Goal: Task Accomplishment & Management: Complete application form

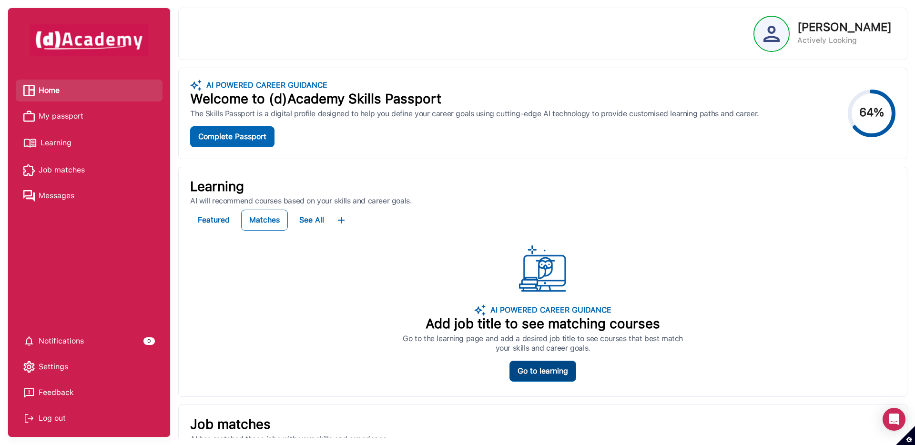
click at [537, 370] on div "Go to learning" at bounding box center [543, 371] width 51 height 11
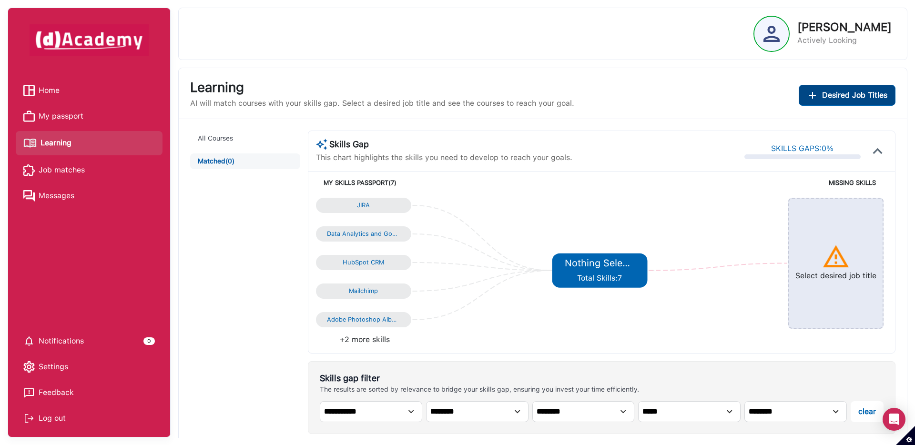
click at [840, 101] on button "Desired Job Titles" at bounding box center [847, 95] width 97 height 21
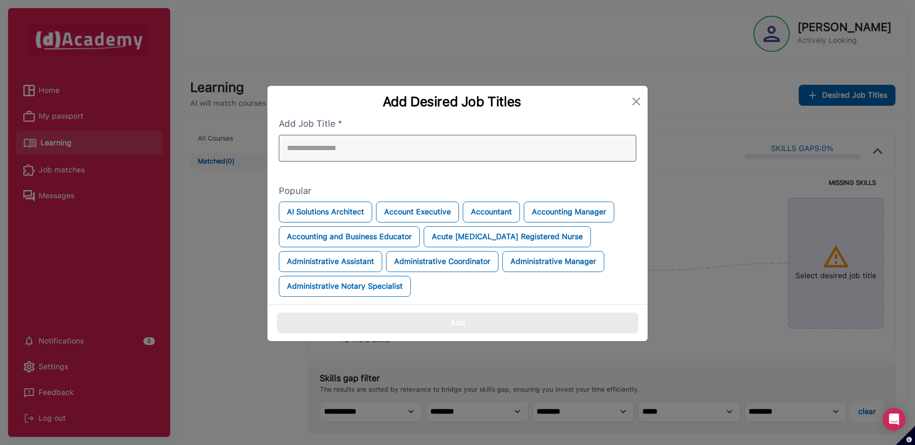
click at [439, 159] on div at bounding box center [457, 148] width 357 height 27
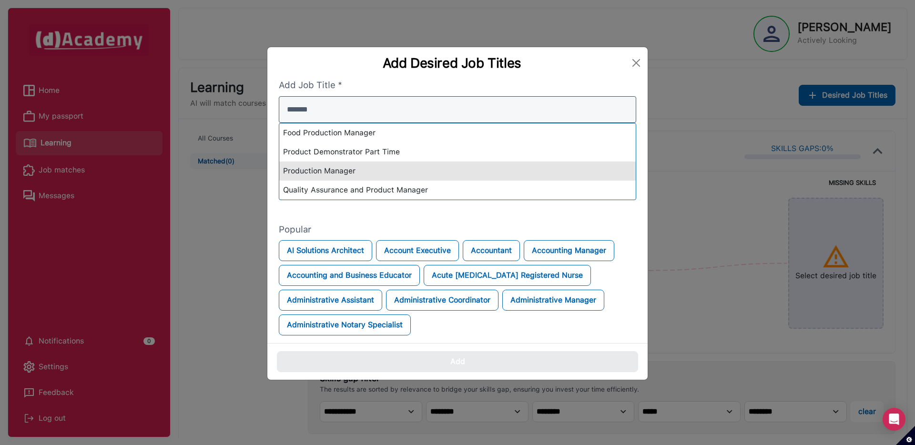
type input "*******"
click at [320, 172] on div "Production Manager" at bounding box center [457, 171] width 356 height 19
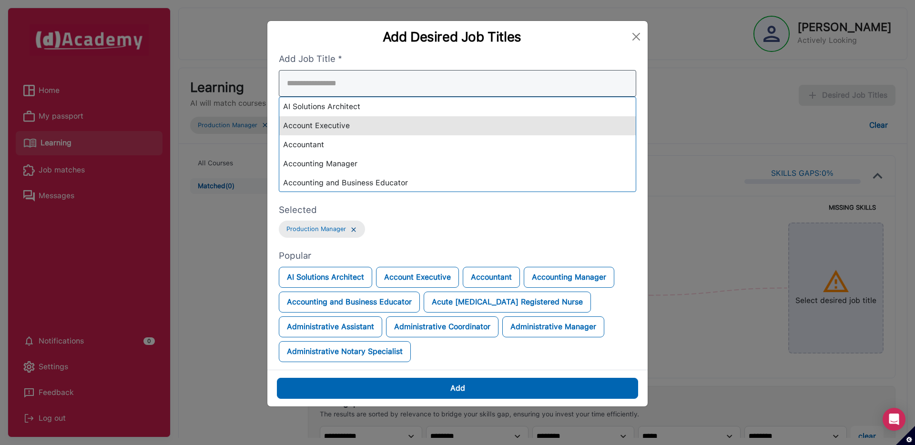
click at [331, 127] on div "AI Solutions Architect Account Executive Accountant Accounting Manager Accounti…" at bounding box center [457, 131] width 357 height 122
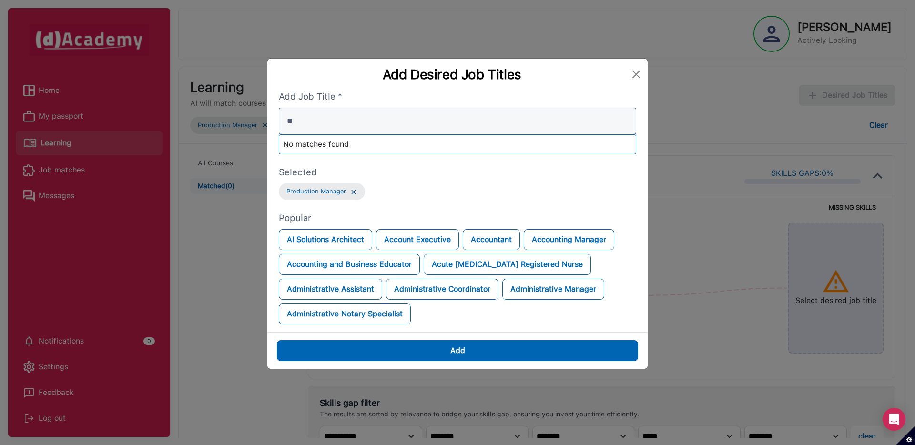
type input "*"
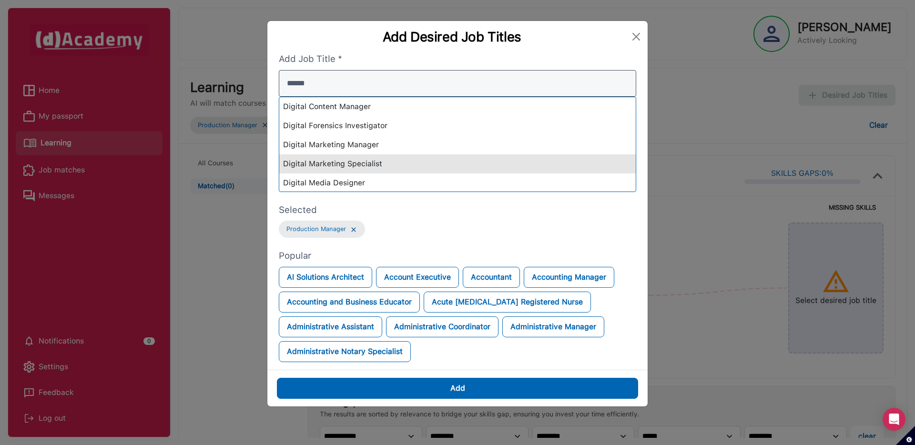
type input "******"
click at [323, 159] on div "Digital Marketing Specialist" at bounding box center [457, 163] width 356 height 19
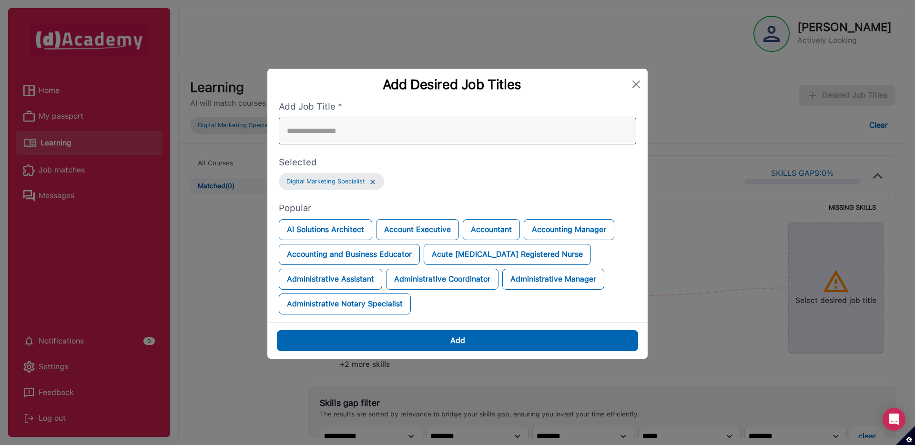
click at [324, 132] on div at bounding box center [457, 131] width 357 height 27
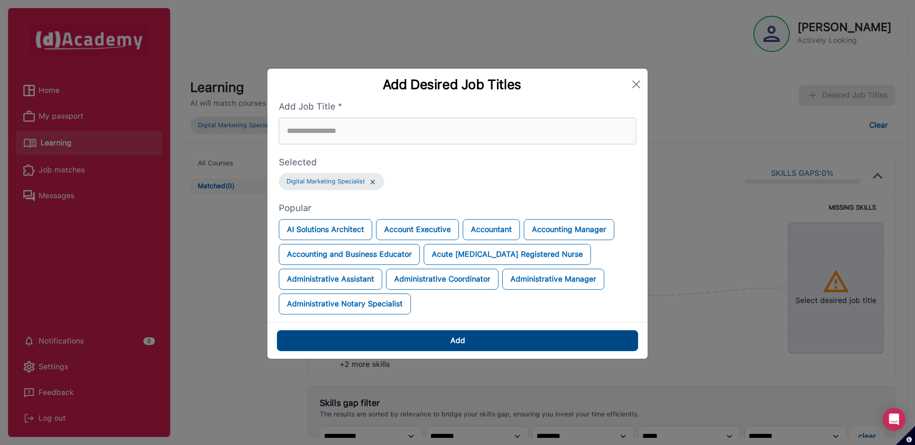
click at [391, 344] on button "Add" at bounding box center [457, 340] width 361 height 21
click at [450, 340] on div "Add" at bounding box center [457, 340] width 15 height 11
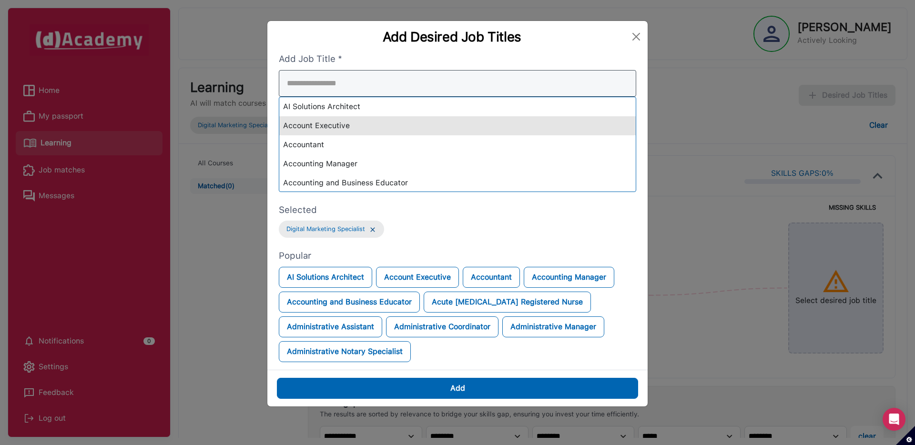
click at [322, 124] on div "AI Solutions Architect Account Executive Accountant Accounting Manager Accounti…" at bounding box center [457, 131] width 357 height 122
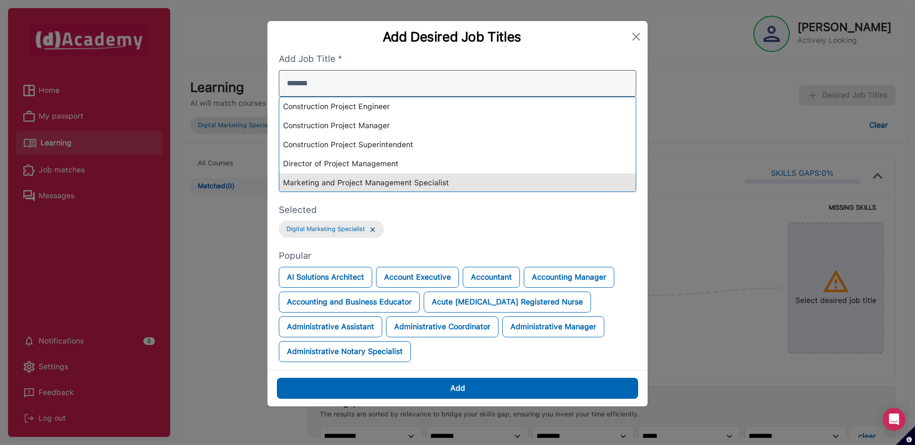
type input "*******"
click at [335, 181] on div "Marketing and Project Management Specialist" at bounding box center [457, 182] width 356 height 19
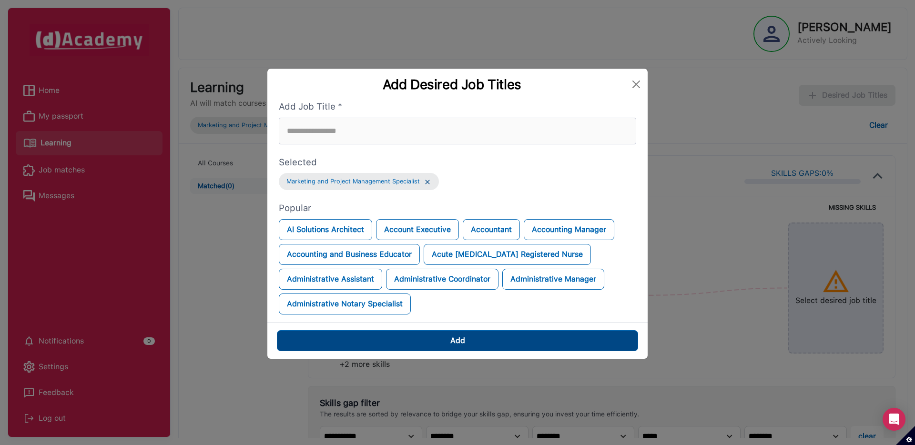
click at [421, 337] on button "Add" at bounding box center [457, 340] width 361 height 21
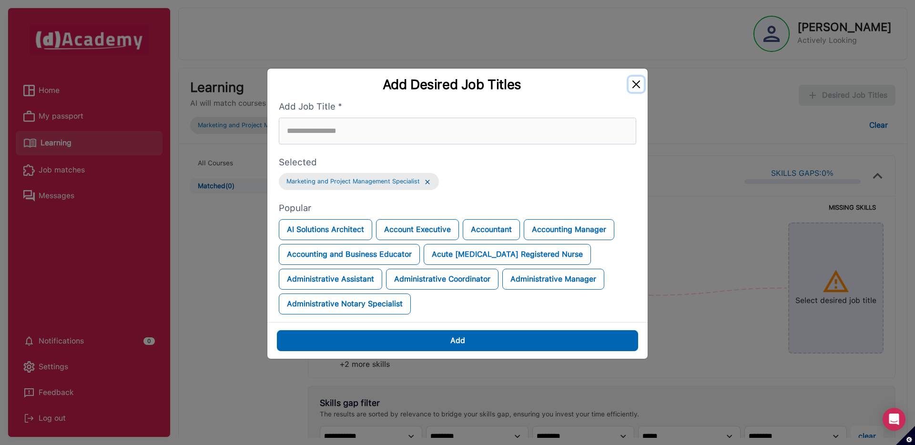
click at [632, 82] on button "Close" at bounding box center [636, 84] width 15 height 15
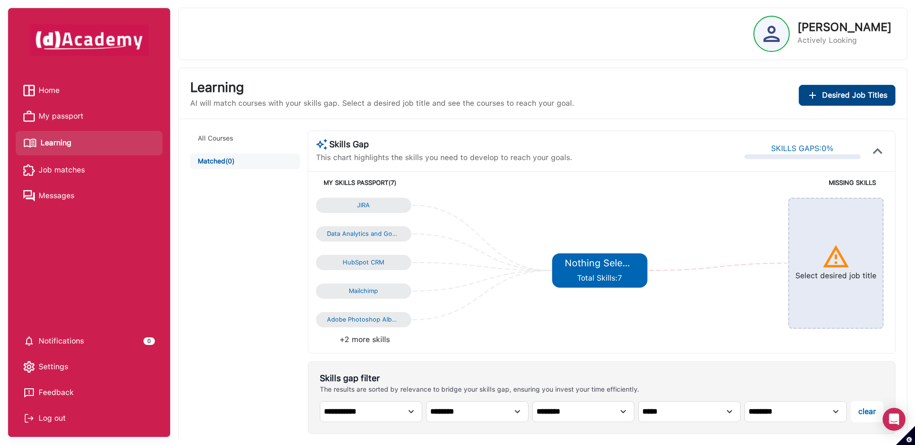
click at [838, 101] on span "Desired Job Titles" at bounding box center [854, 95] width 65 height 11
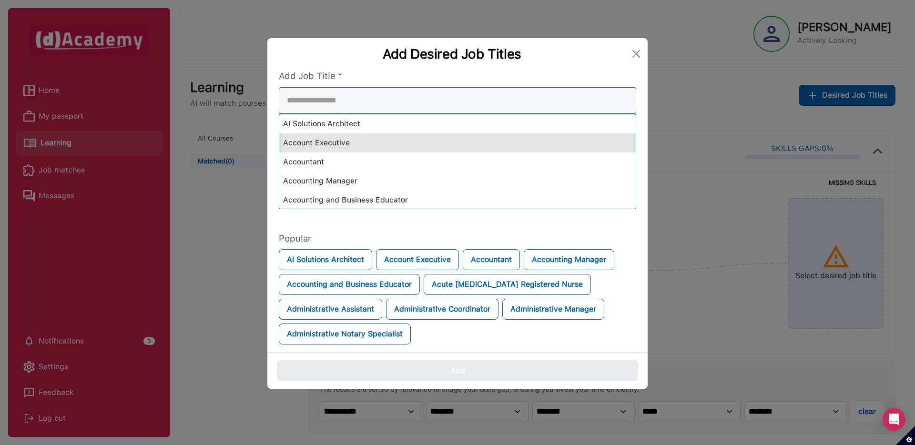
click at [436, 148] on div "AI Solutions Architect Account Executive Accountant Accounting Manager Accounti…" at bounding box center [457, 148] width 357 height 122
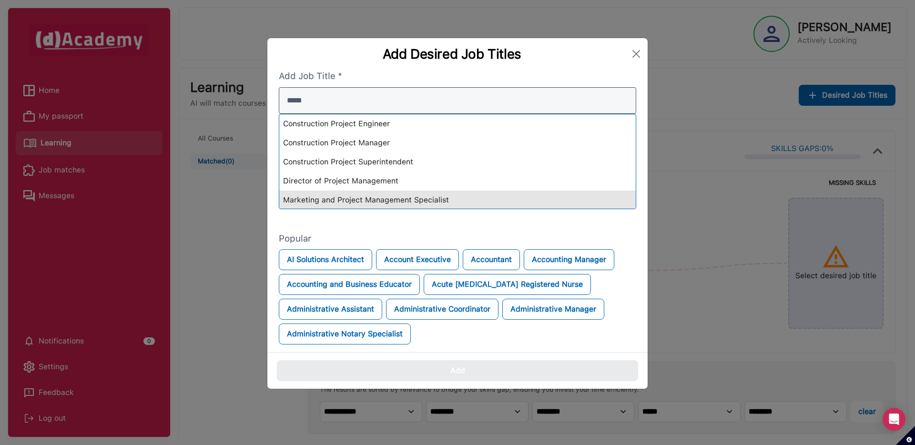
type input "*****"
click at [360, 199] on div "Marketing and Project Management Specialist" at bounding box center [457, 200] width 356 height 19
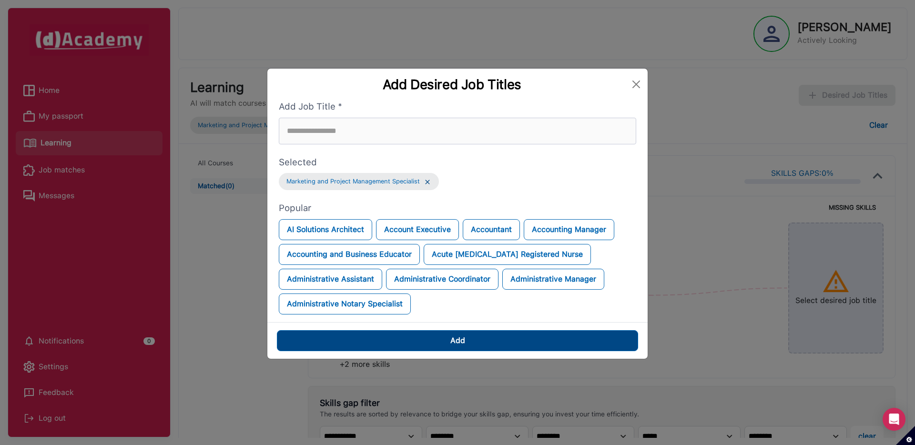
click at [454, 344] on div "Add" at bounding box center [457, 340] width 15 height 11
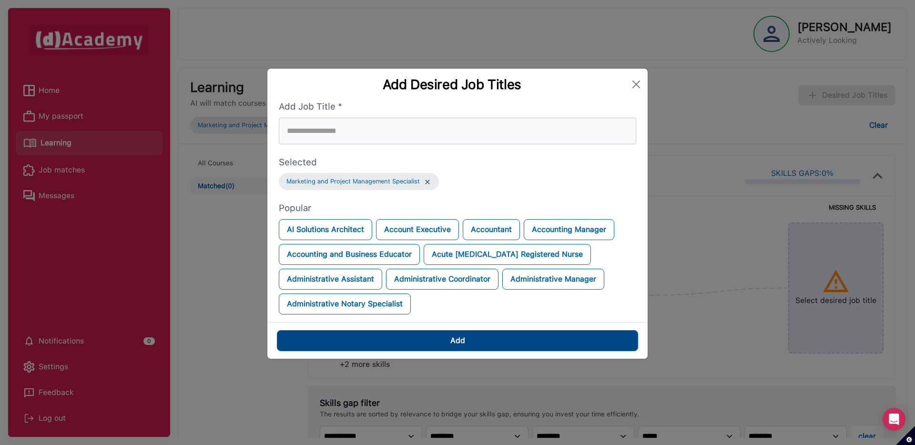
click at [454, 344] on div "Add" at bounding box center [457, 340] width 15 height 11
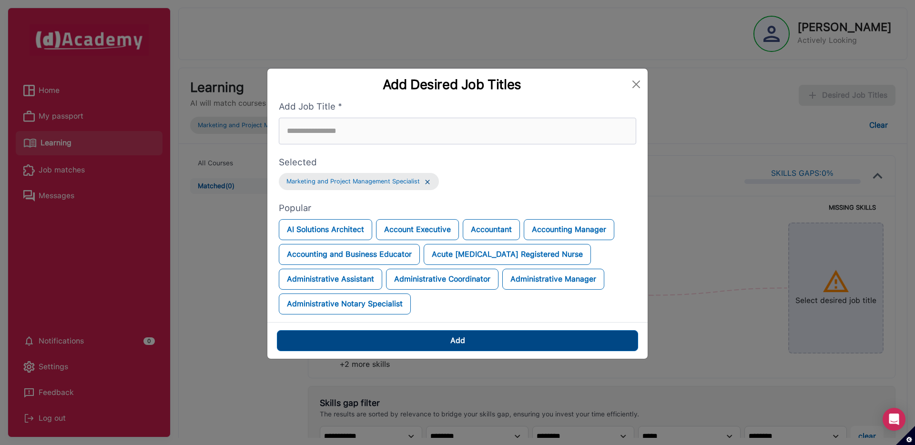
click at [454, 344] on div "Add" at bounding box center [457, 340] width 15 height 11
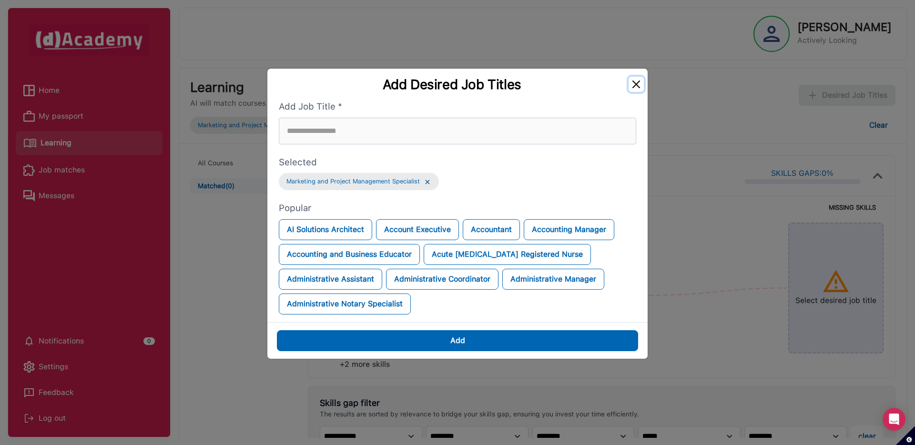
click at [633, 81] on button "Close" at bounding box center [636, 84] width 15 height 15
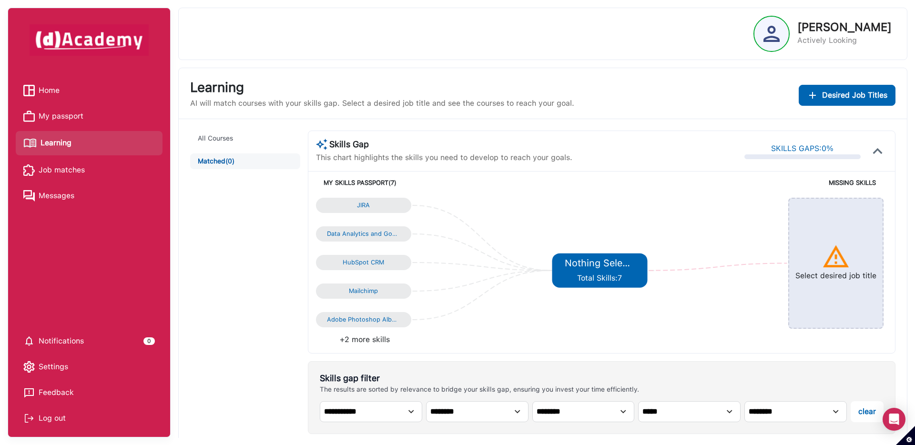
click at [830, 258] on img at bounding box center [836, 257] width 29 height 29
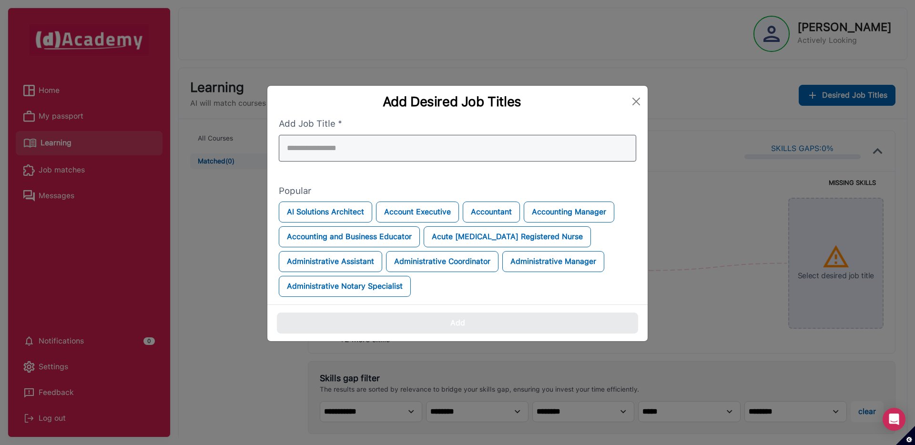
click at [327, 148] on div at bounding box center [457, 148] width 357 height 27
click at [327, 148] on input "search" at bounding box center [457, 148] width 357 height 27
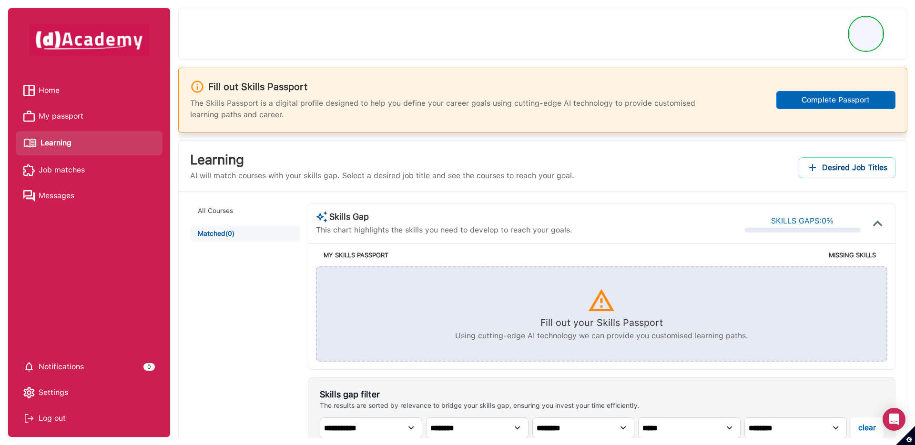
click at [867, 166] on span "Desired Job Titles" at bounding box center [854, 167] width 65 height 13
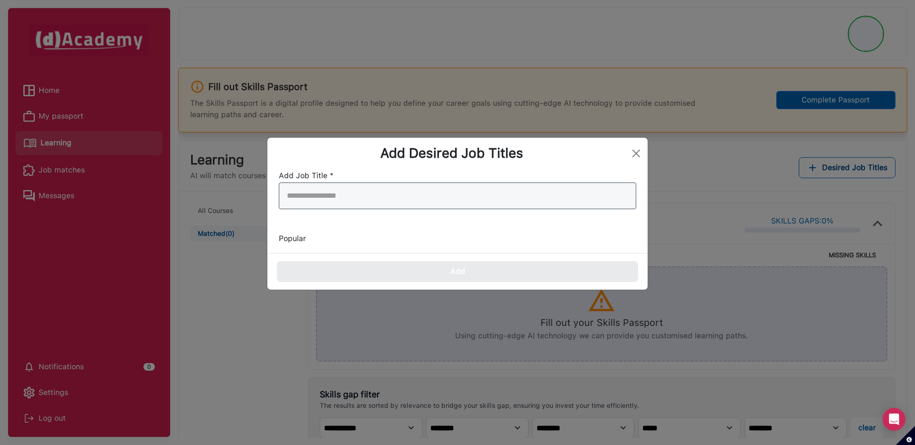
click at [311, 194] on input "search" at bounding box center [457, 196] width 357 height 27
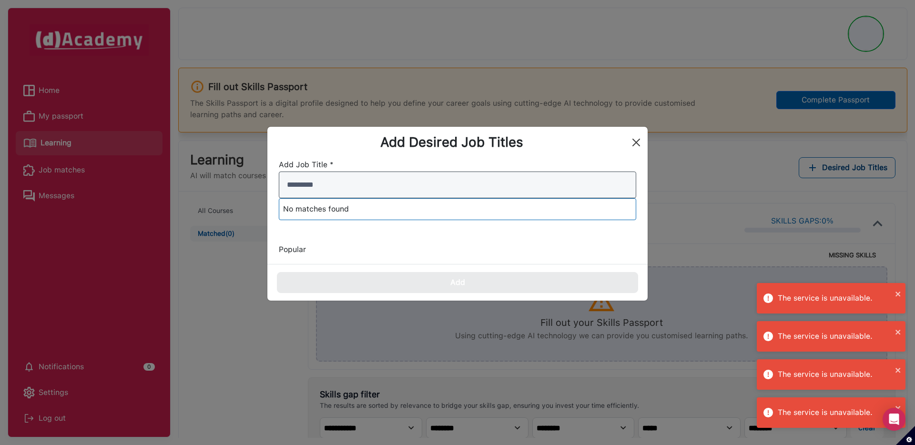
type input "*********"
click at [639, 143] on div "Add Desired Job Titles" at bounding box center [457, 142] width 380 height 31
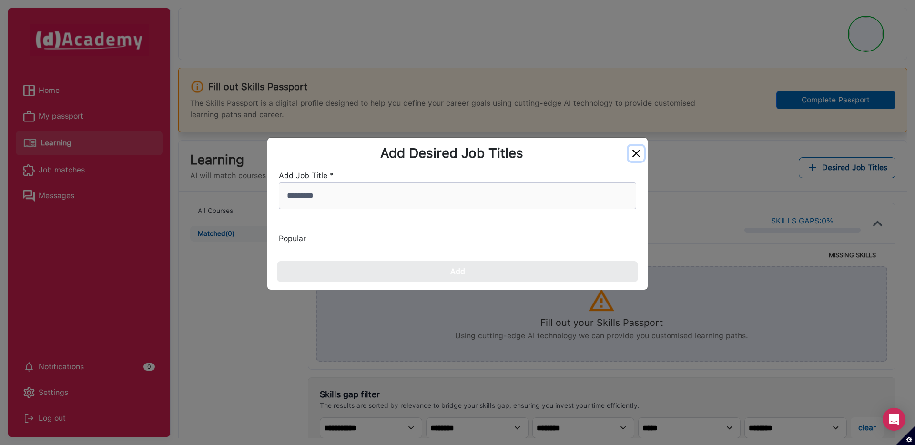
click at [636, 154] on button "Close" at bounding box center [636, 153] width 15 height 15
